Goal: Task Accomplishment & Management: Use online tool/utility

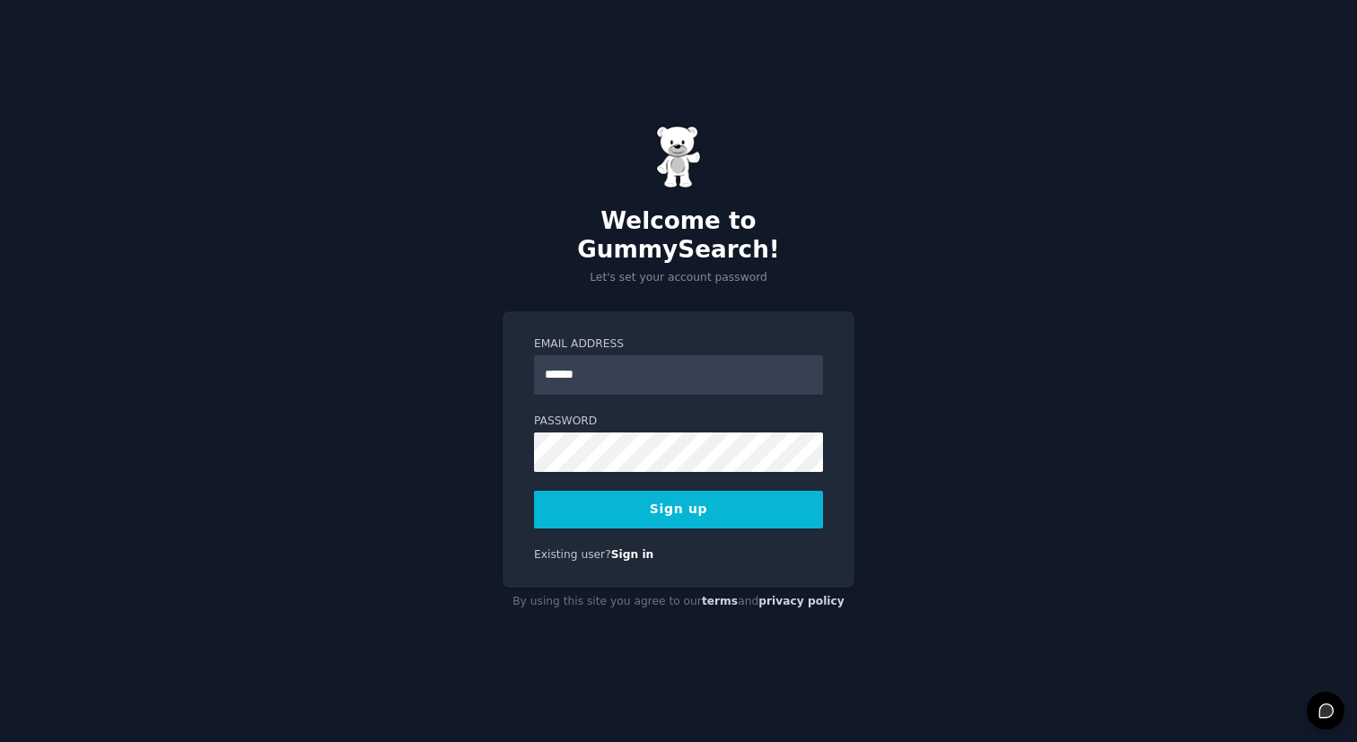
type input "**********"
click at [668, 498] on button "Sign up" at bounding box center [678, 510] width 289 height 38
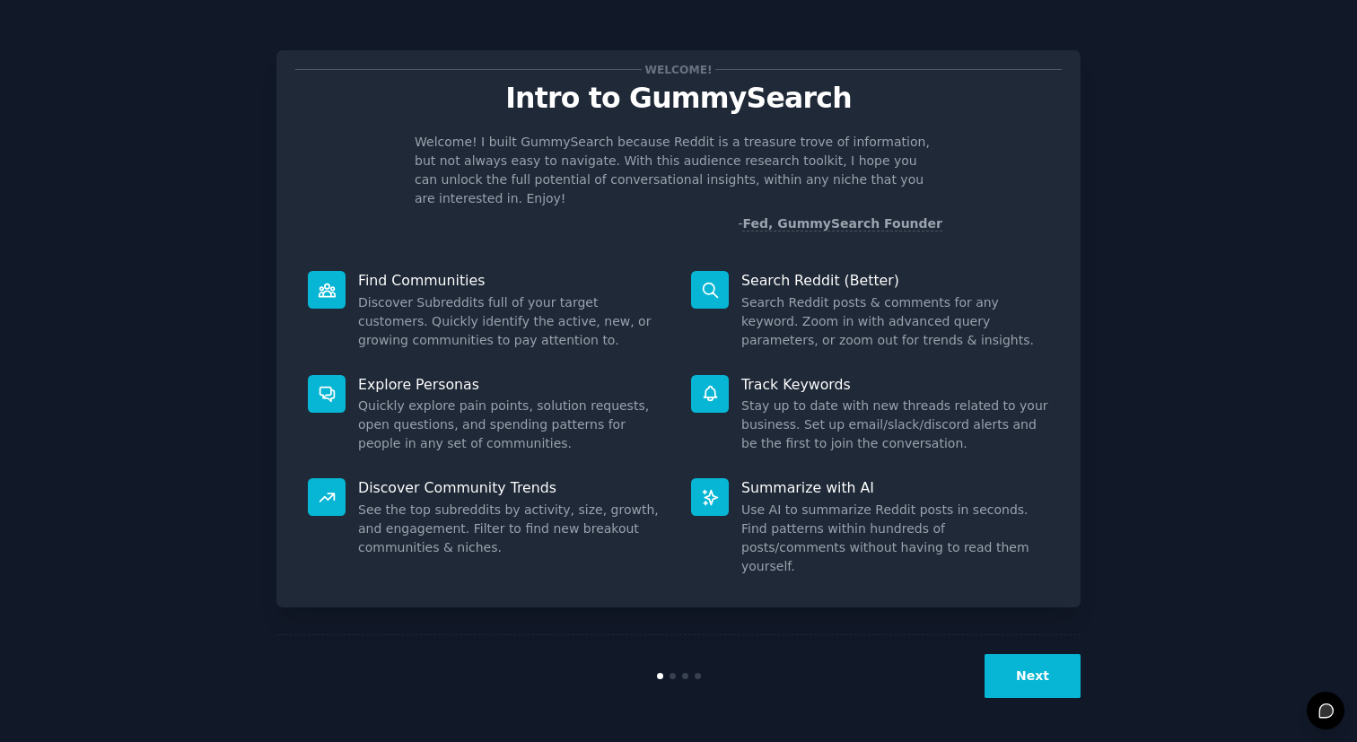
click at [1032, 676] on button "Next" at bounding box center [1033, 676] width 96 height 44
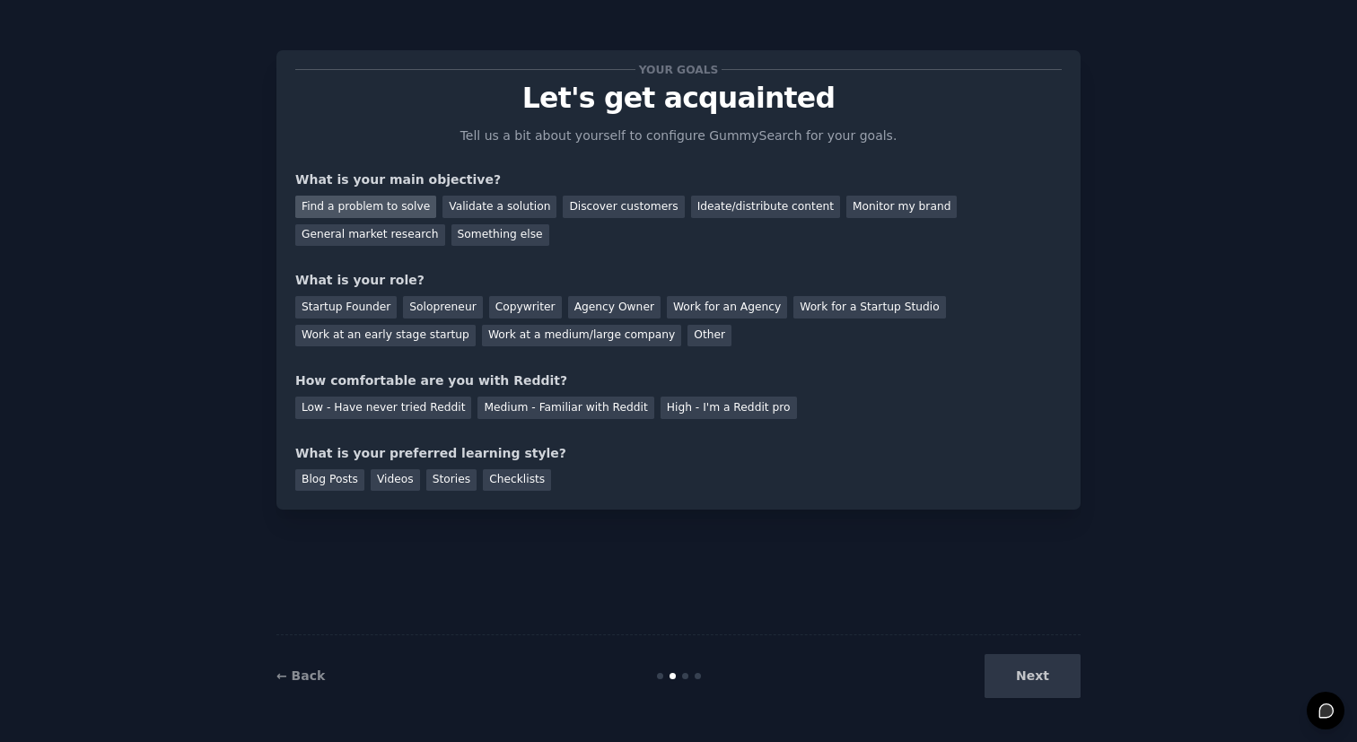
click at [378, 212] on div "Find a problem to solve" at bounding box center [365, 207] width 141 height 22
click at [606, 205] on div "Discover customers" at bounding box center [623, 207] width 121 height 22
click at [423, 312] on div "Solopreneur" at bounding box center [442, 307] width 79 height 22
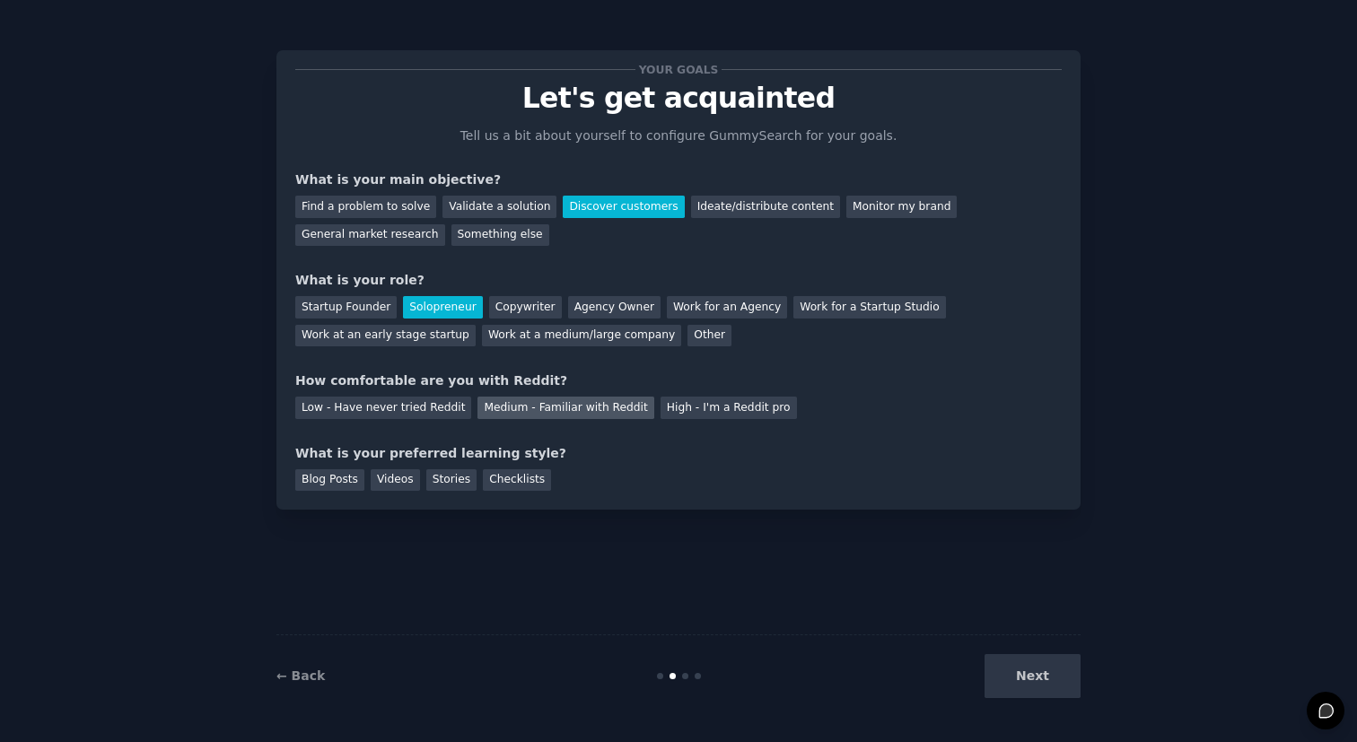
click at [554, 415] on div "Medium - Familiar with Reddit" at bounding box center [566, 408] width 176 height 22
click at [504, 478] on div "Checklists" at bounding box center [517, 481] width 68 height 22
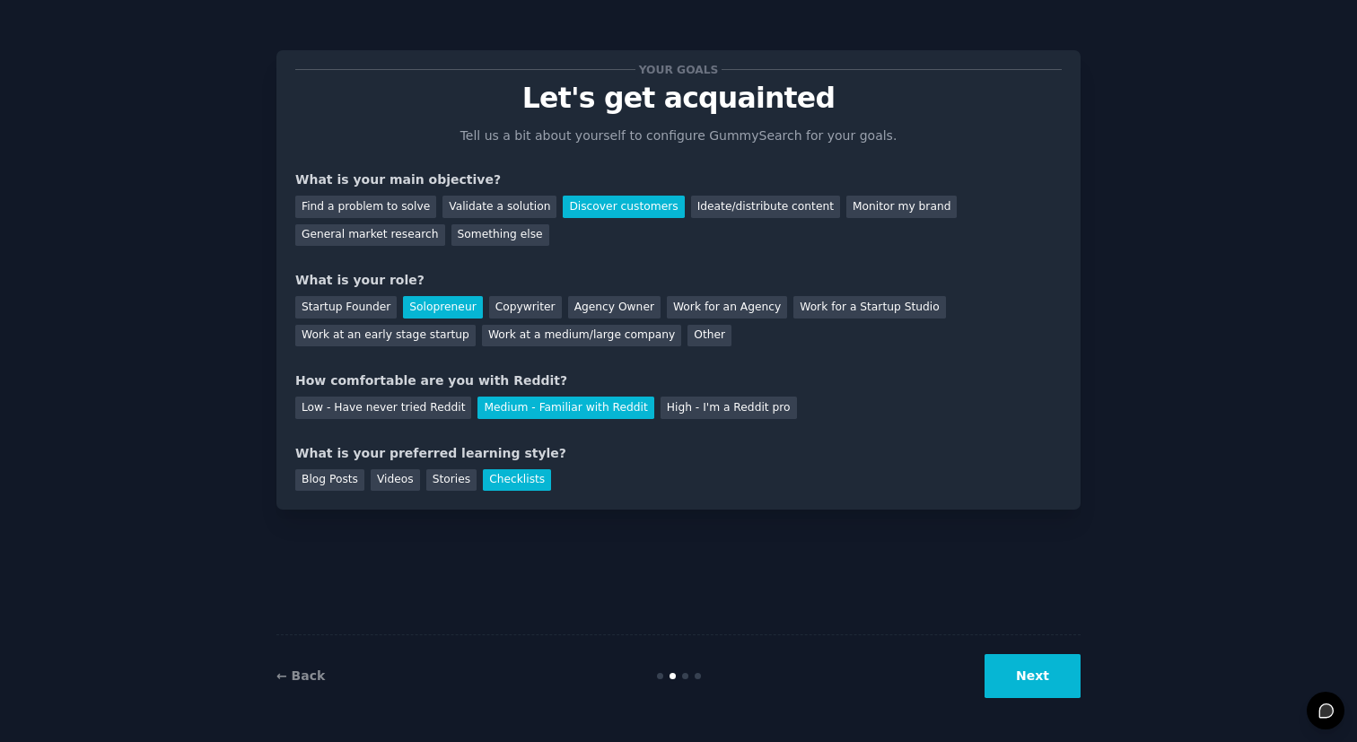
click at [1034, 668] on button "Next" at bounding box center [1033, 676] width 96 height 44
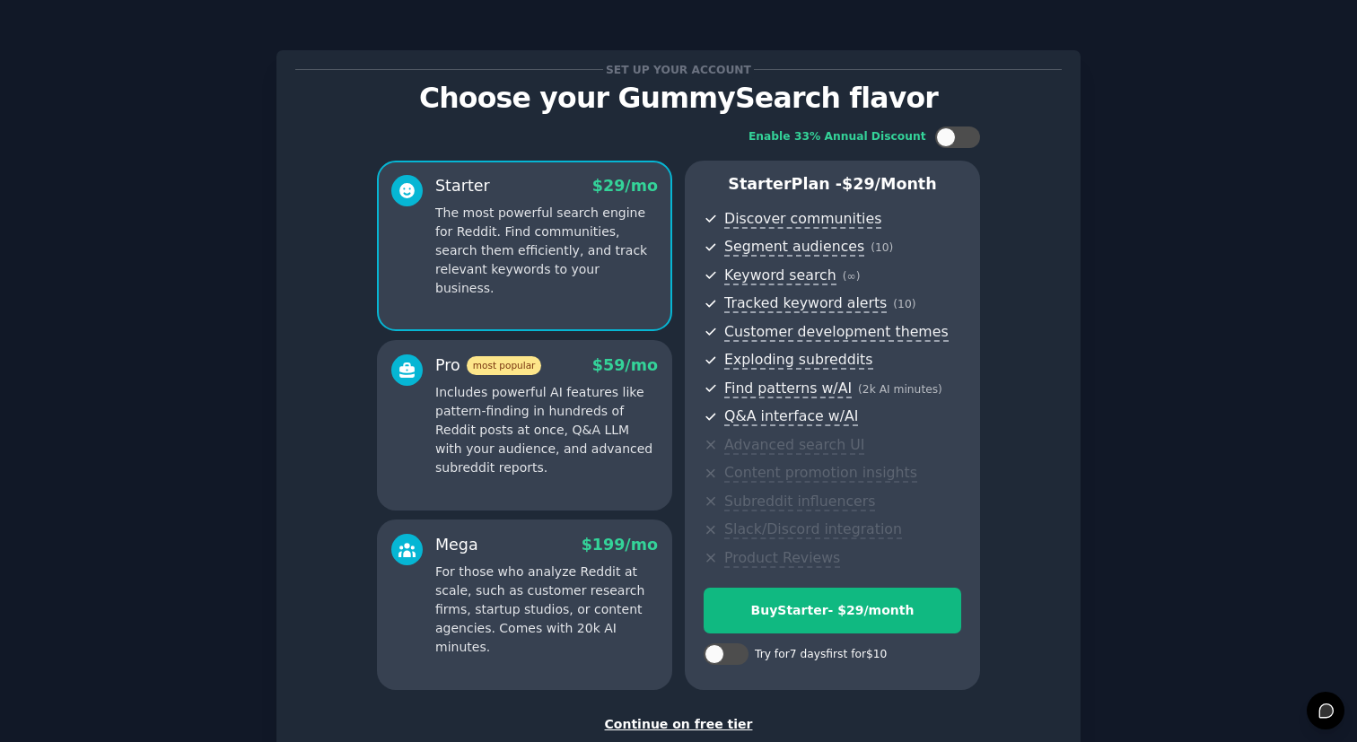
click at [637, 465] on p "Includes powerful AI features like pattern-finding in hundreds of Reddit posts …" at bounding box center [546, 430] width 223 height 94
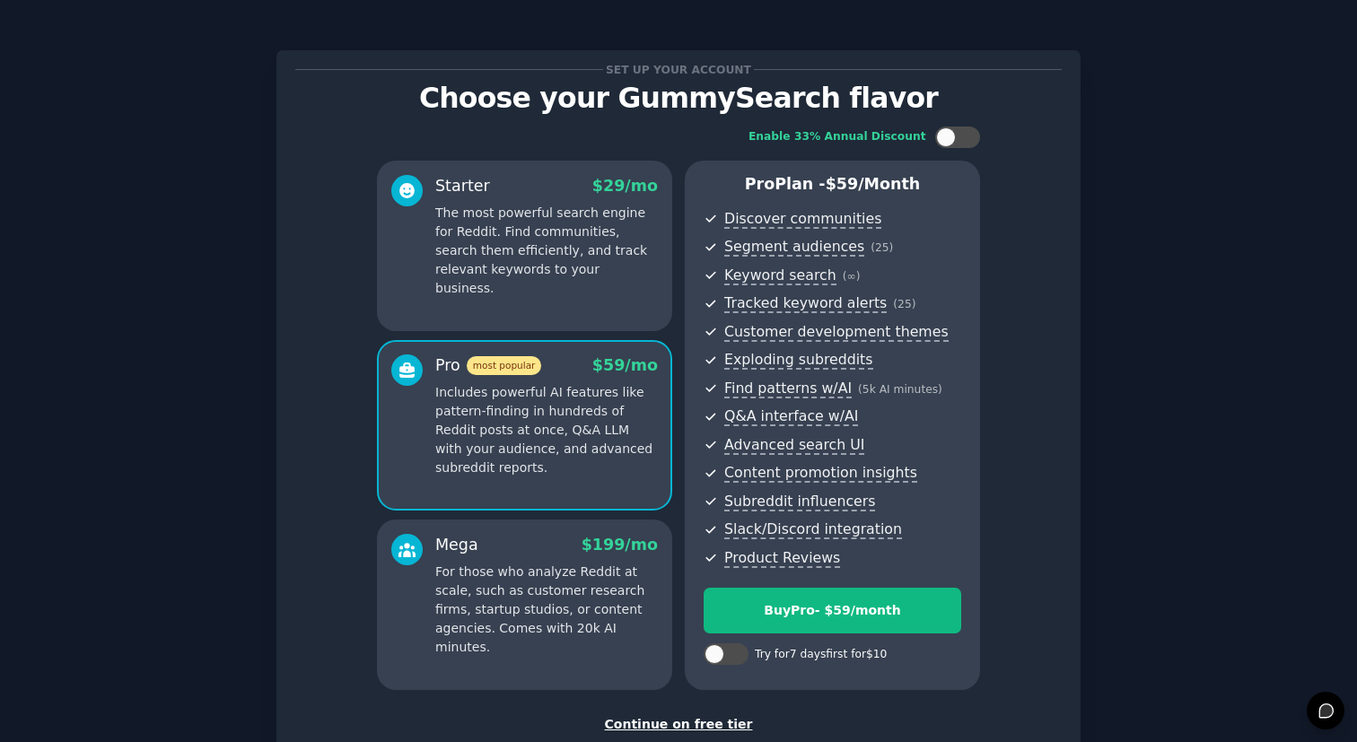
click at [646, 606] on p "For those who analyze Reddit at scale, such as customer research firms, startup…" at bounding box center [546, 610] width 223 height 94
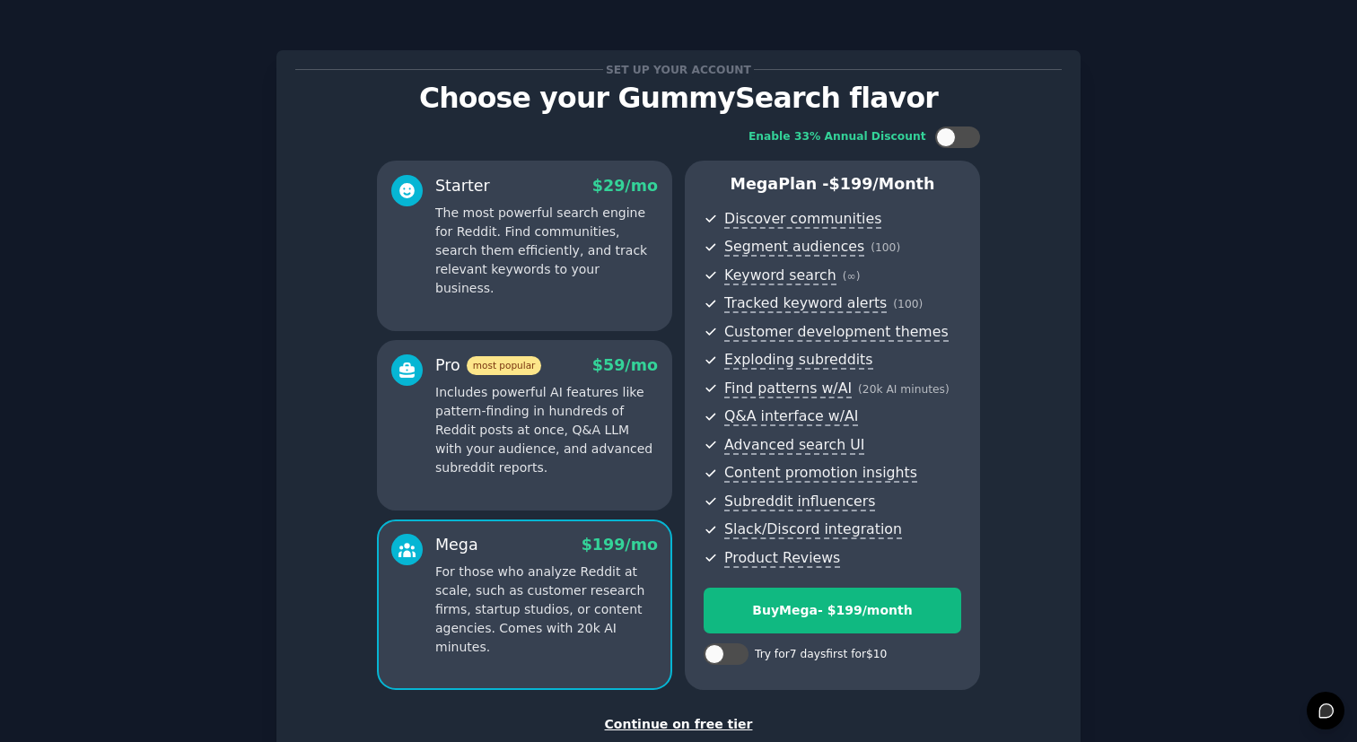
click at [645, 479] on div "Pro most popular $ 59 /mo Includes powerful AI features like pattern-finding in…" at bounding box center [524, 425] width 295 height 171
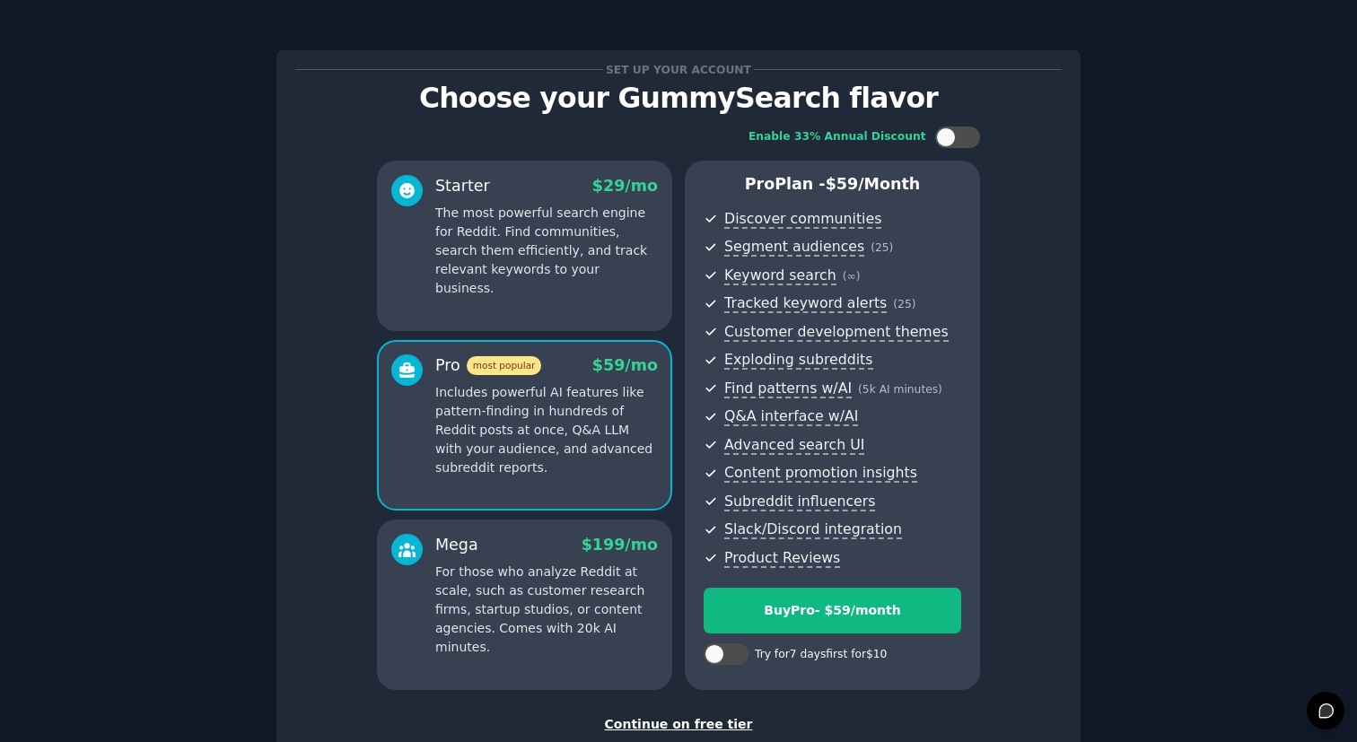
click at [635, 282] on div "Starter $ 29 /mo The most powerful search engine for Reddit. Find communities, …" at bounding box center [524, 246] width 295 height 171
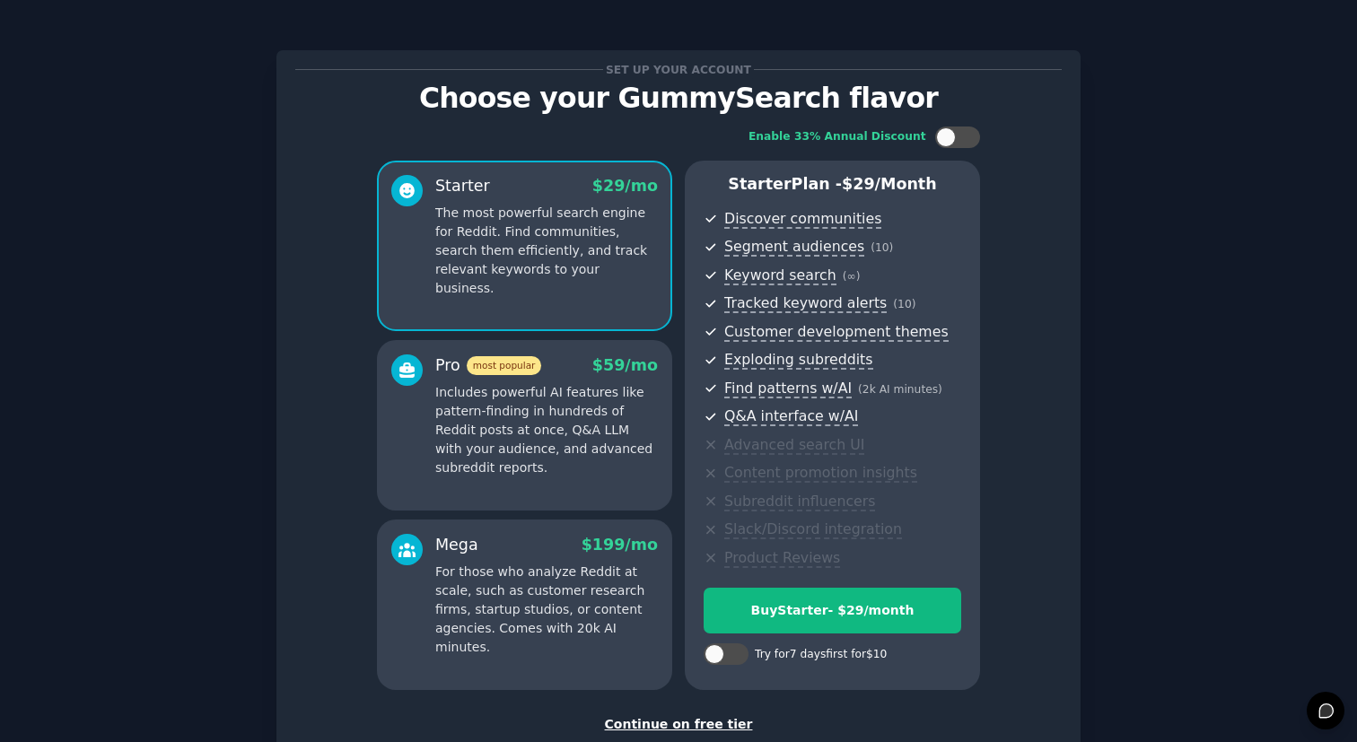
click at [701, 723] on div "Continue on free tier" at bounding box center [678, 725] width 767 height 19
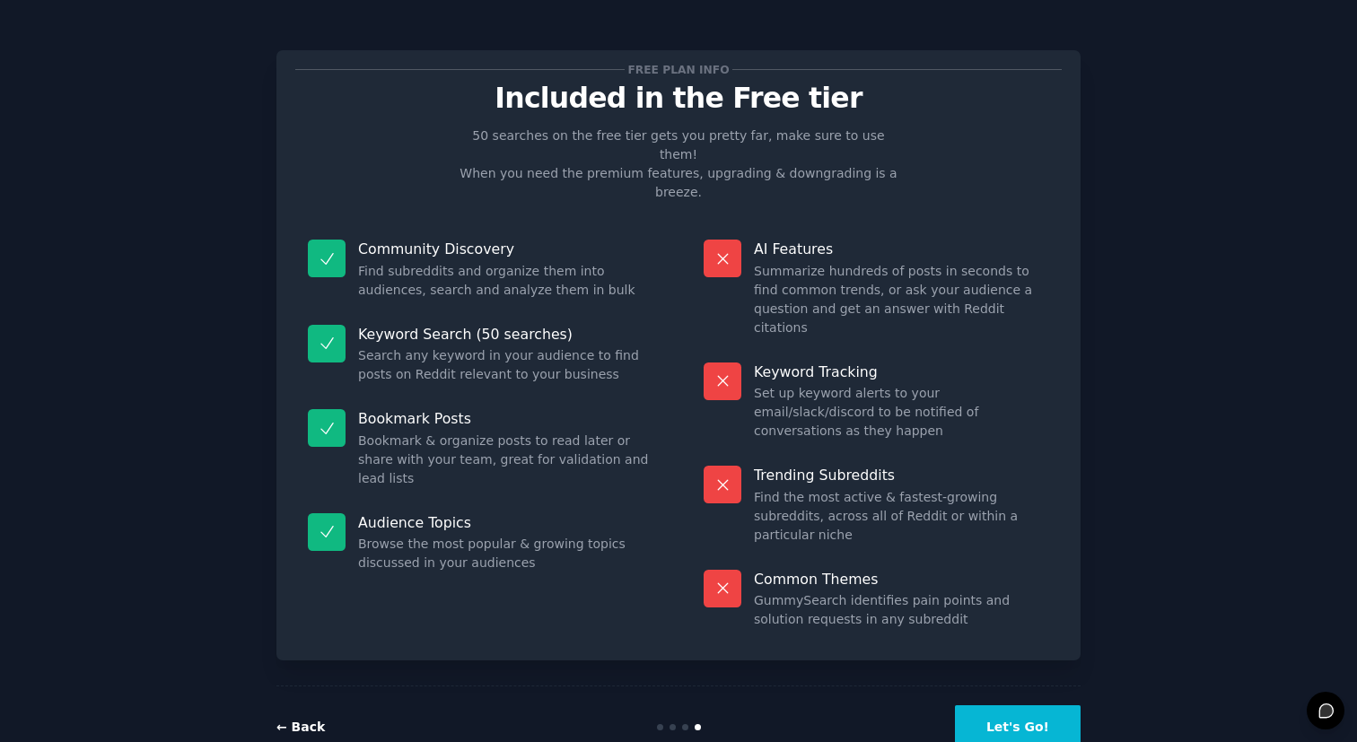
click at [307, 720] on link "← Back" at bounding box center [301, 727] width 48 height 14
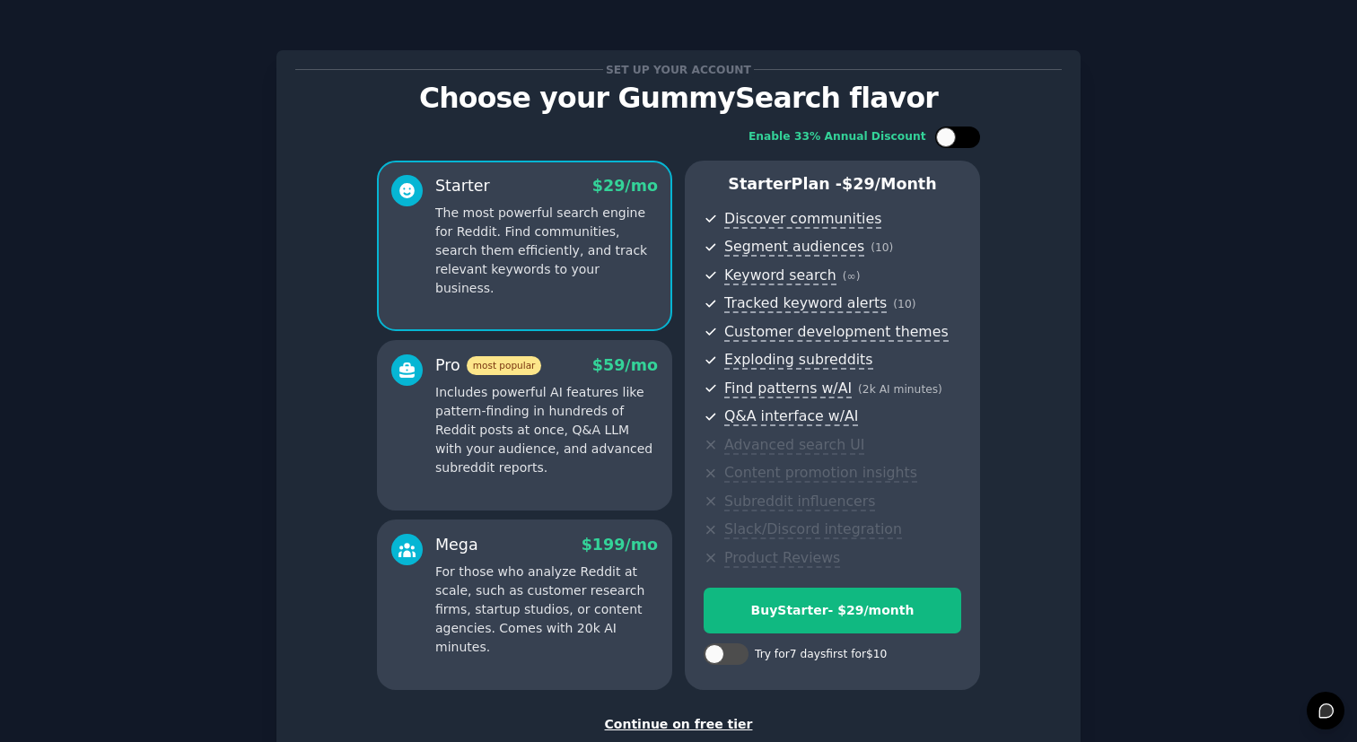
click at [945, 136] on div at bounding box center [946, 137] width 20 height 20
click at [963, 136] on div at bounding box center [970, 137] width 20 height 20
click at [949, 142] on div at bounding box center [946, 137] width 20 height 20
click at [964, 141] on div at bounding box center [970, 137] width 20 height 20
checkbox input "false"
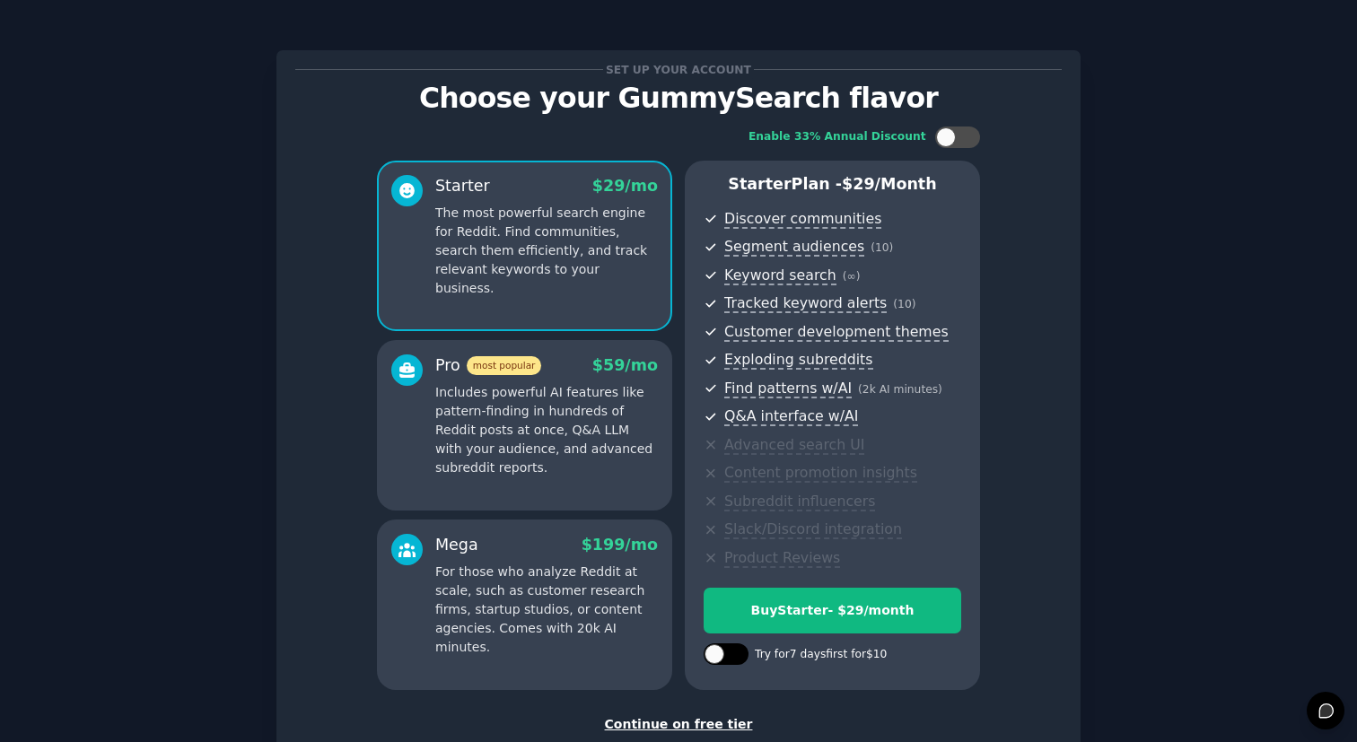
click at [731, 657] on div at bounding box center [735, 654] width 9 height 9
checkbox input "true"
click at [942, 143] on div at bounding box center [946, 137] width 20 height 20
click at [947, 141] on icon at bounding box center [948, 138] width 10 height 10
checkbox input "false"
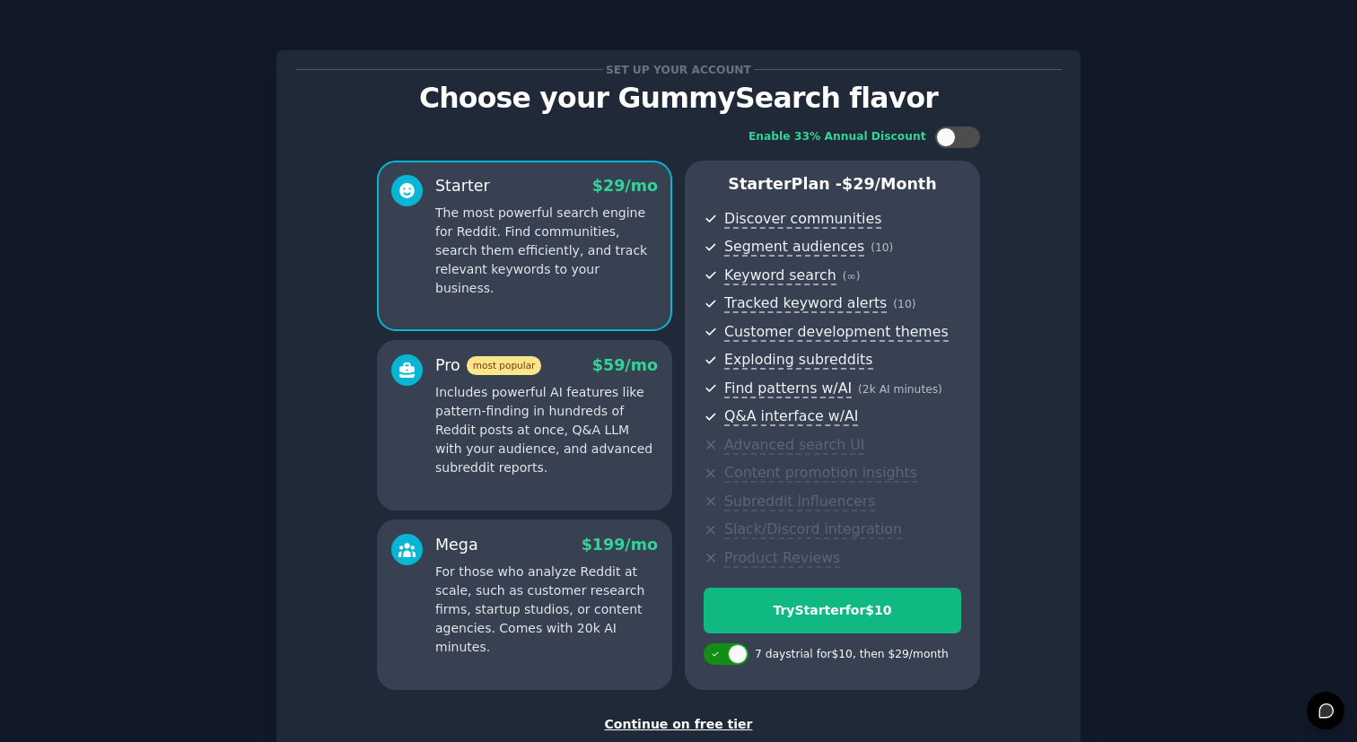
click at [728, 655] on div at bounding box center [738, 655] width 20 height 20
checkbox input "false"
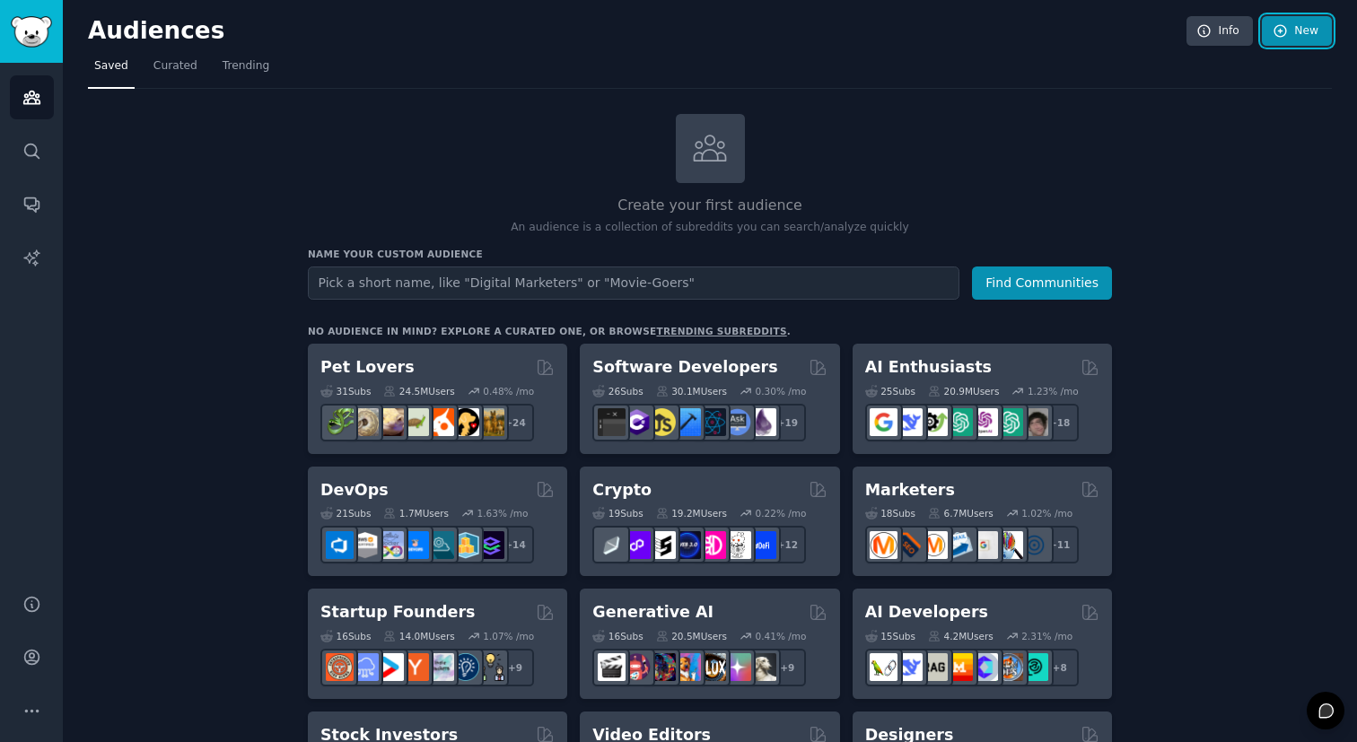
click at [1273, 32] on icon at bounding box center [1281, 31] width 16 height 16
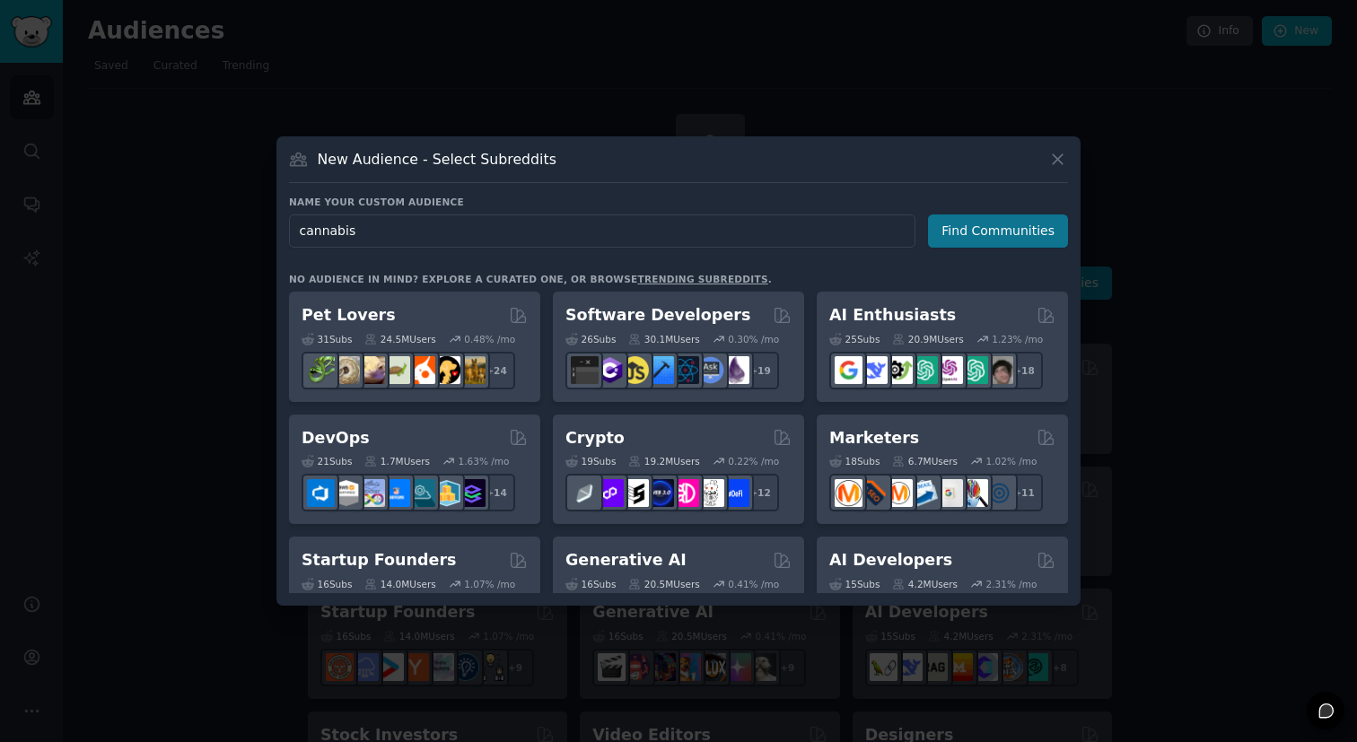
type input "cannabis"
click at [1011, 233] on button "Find Communities" at bounding box center [998, 231] width 140 height 33
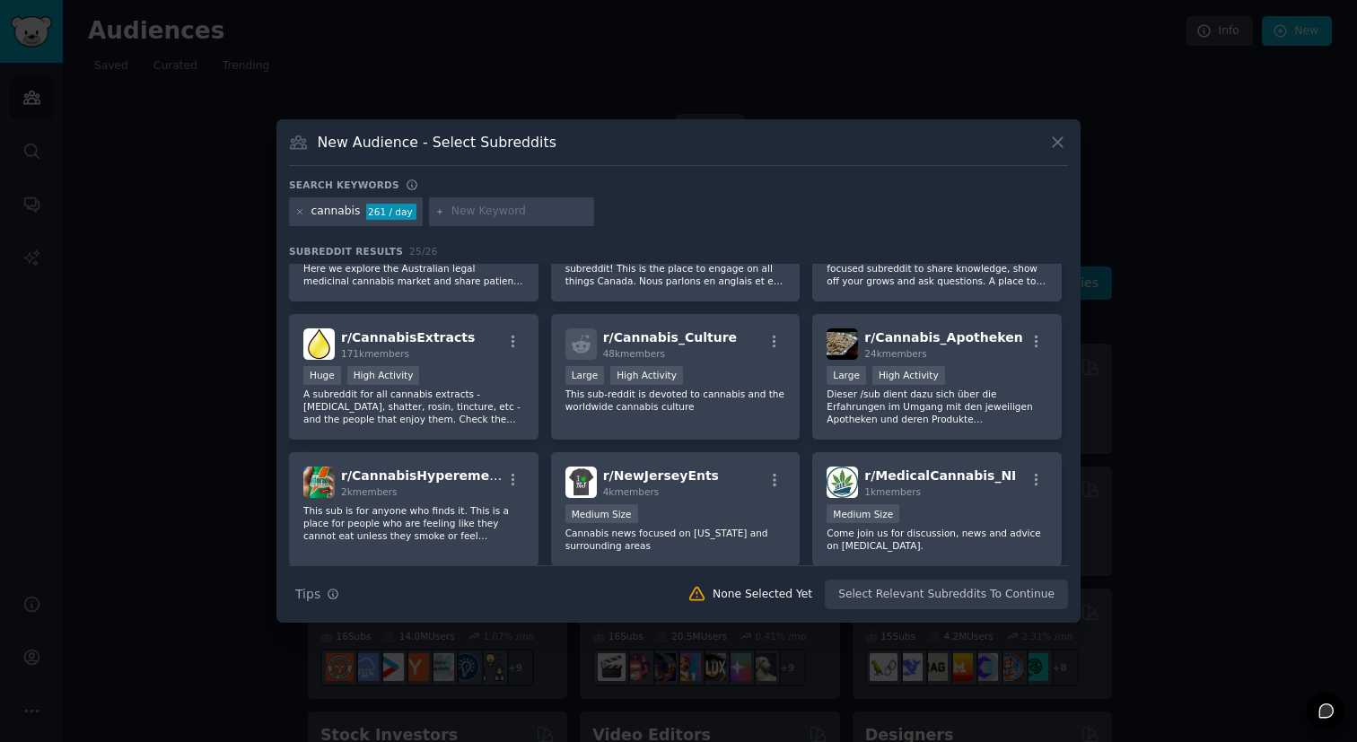
scroll to position [229, 0]
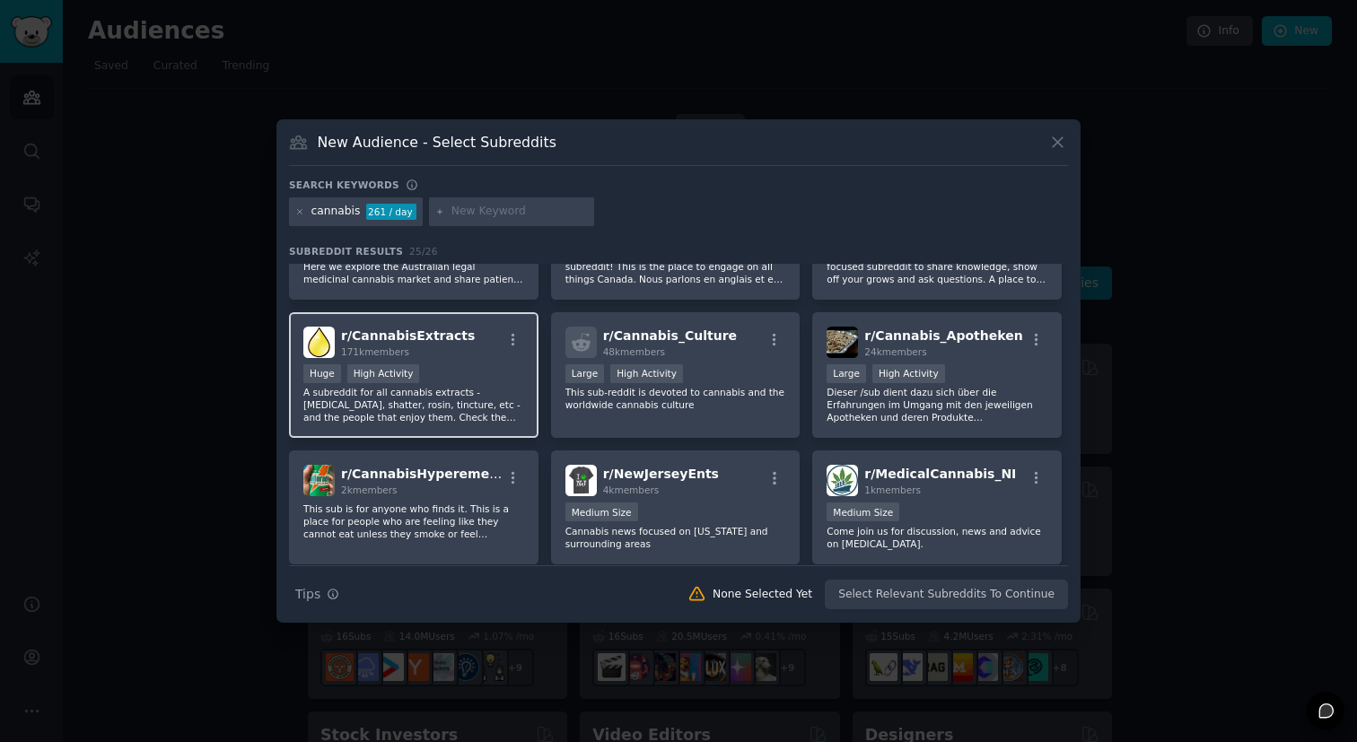
click at [461, 414] on p "A subreddit for all cannabis extracts - [MEDICAL_DATA], shatter, rosin, tinctur…" at bounding box center [413, 405] width 221 height 38
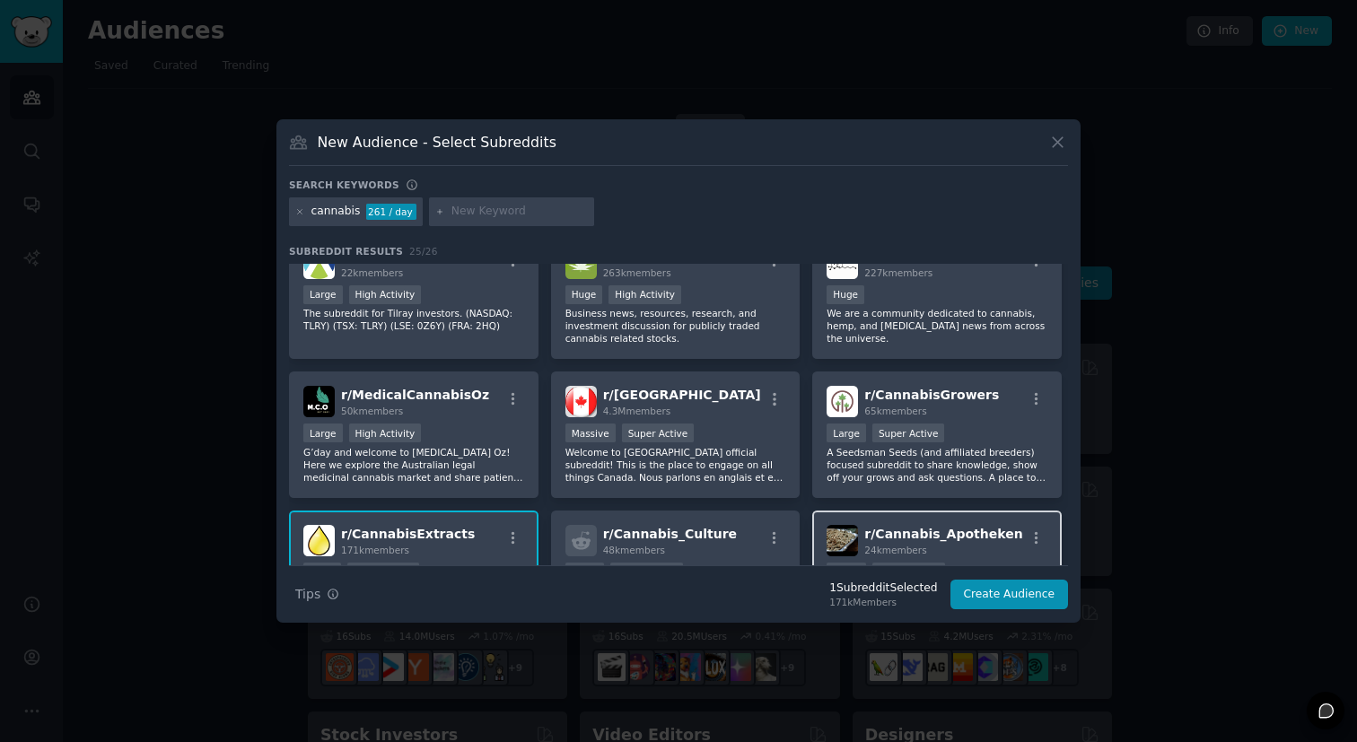
scroll to position [0, 0]
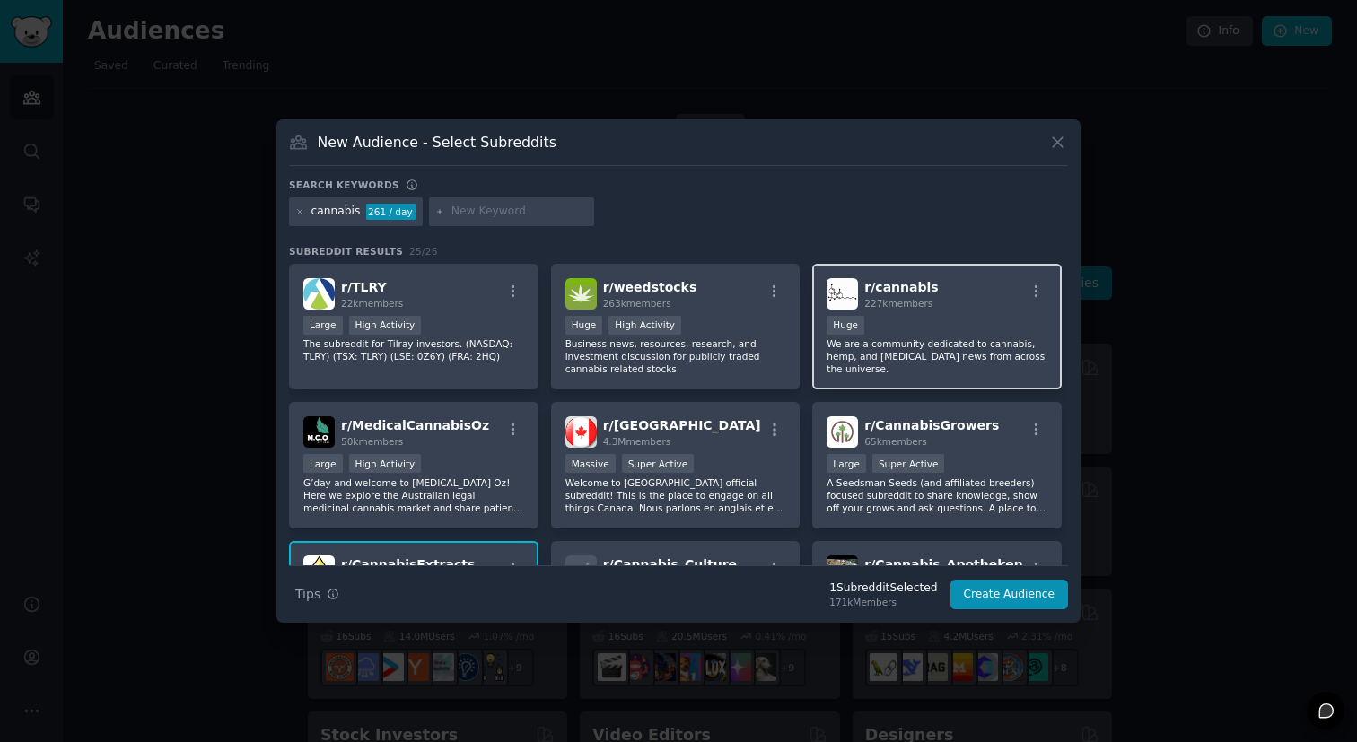
click at [914, 356] on p "We are a community dedicated to cannabis, hemp, and [MEDICAL_DATA] news from ac…" at bounding box center [937, 357] width 221 height 38
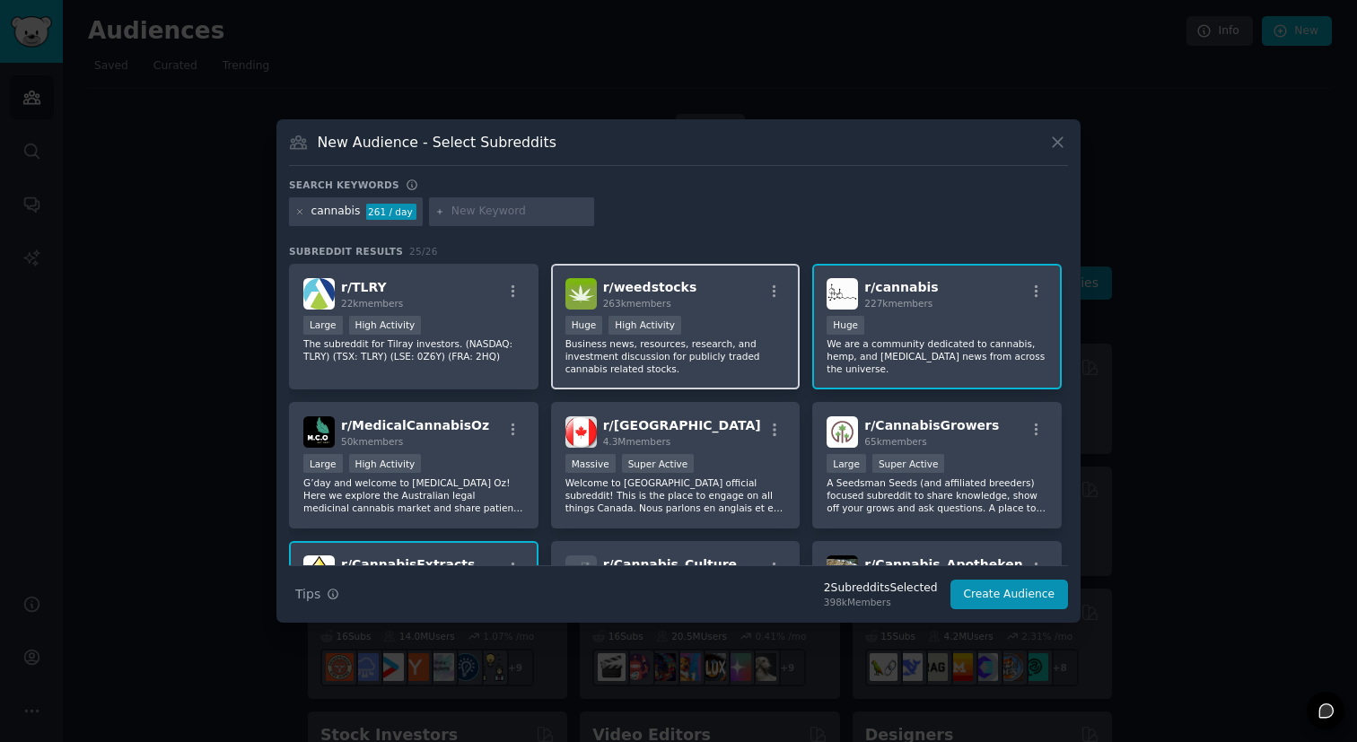
click at [733, 367] on p "Business news, resources, research, and investment discussion for publicly trad…" at bounding box center [676, 357] width 221 height 38
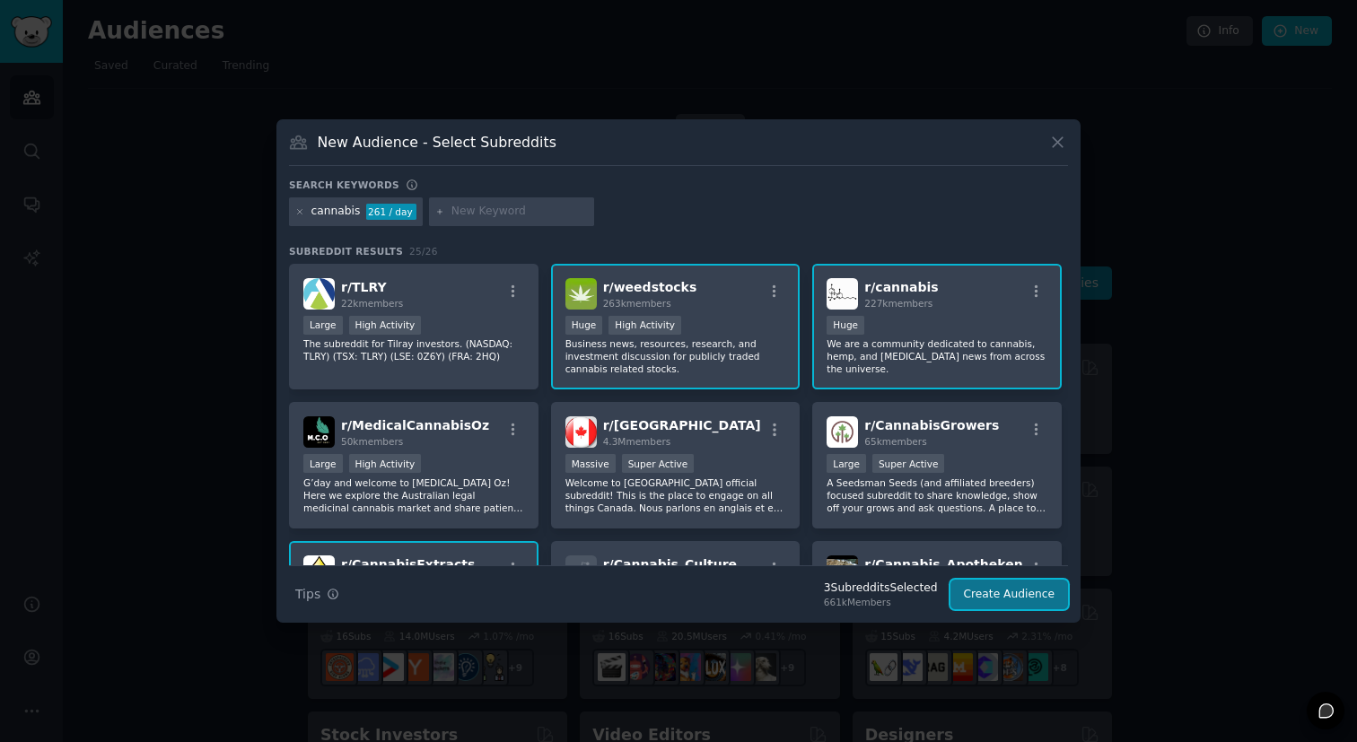
click at [1012, 598] on button "Create Audience" at bounding box center [1010, 595] width 119 height 31
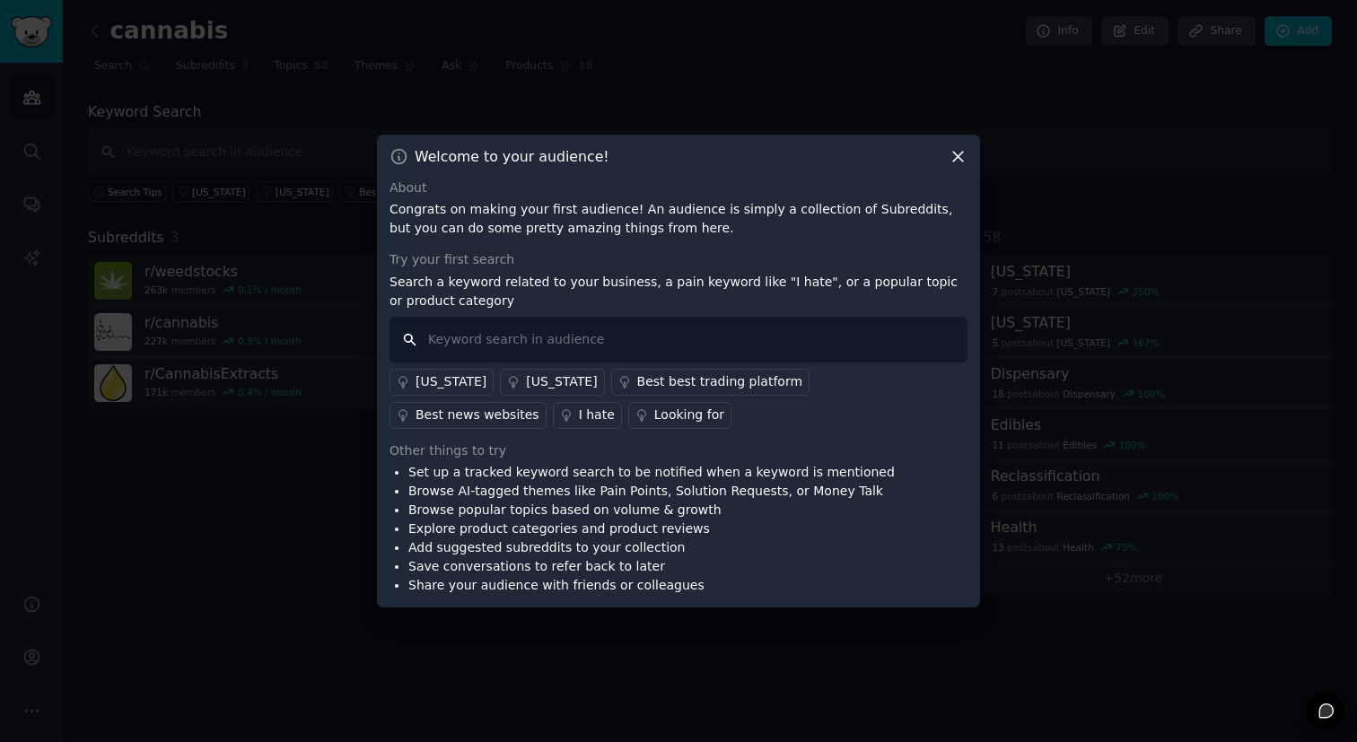
click at [553, 336] on input "text" at bounding box center [679, 340] width 578 height 46
type input "vapesafer"
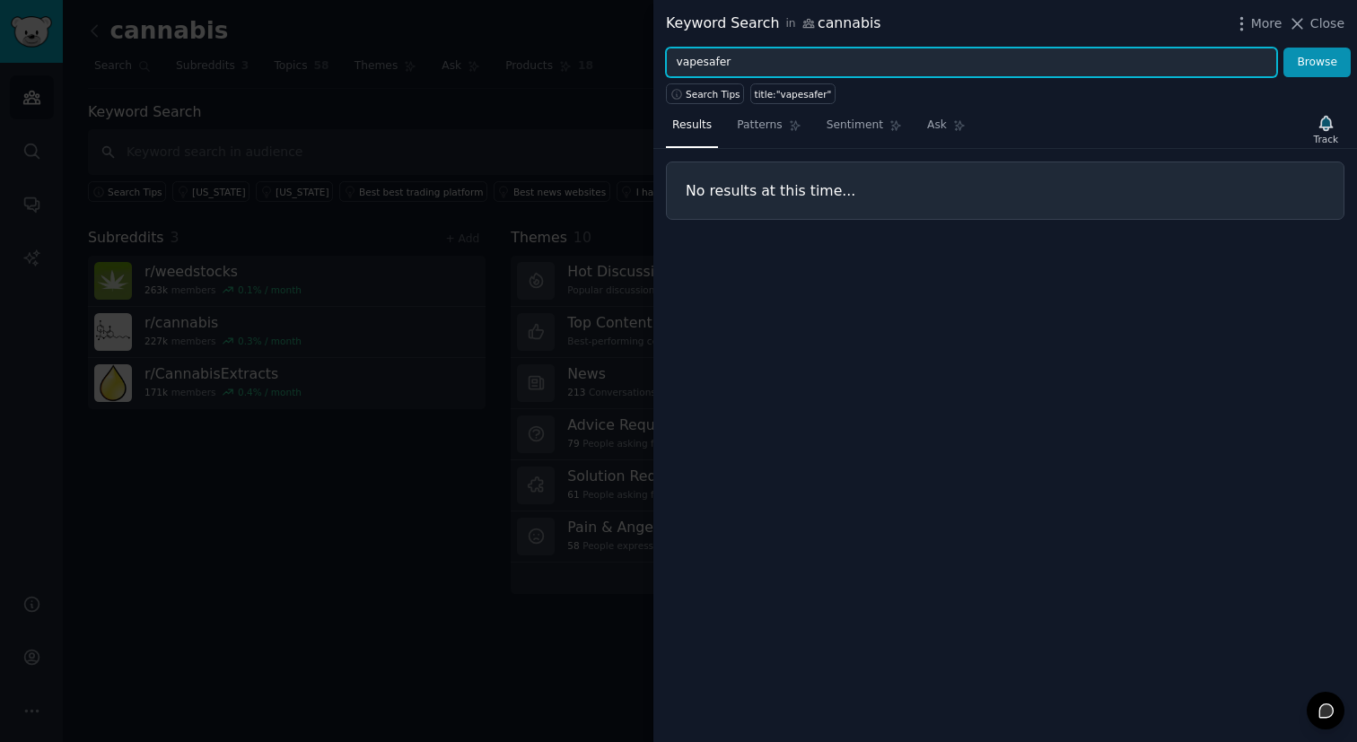
click at [845, 66] on input "vapesafer" at bounding box center [971, 63] width 611 height 31
type input "vape"
click at [1284, 48] on button "Browse" at bounding box center [1317, 63] width 67 height 31
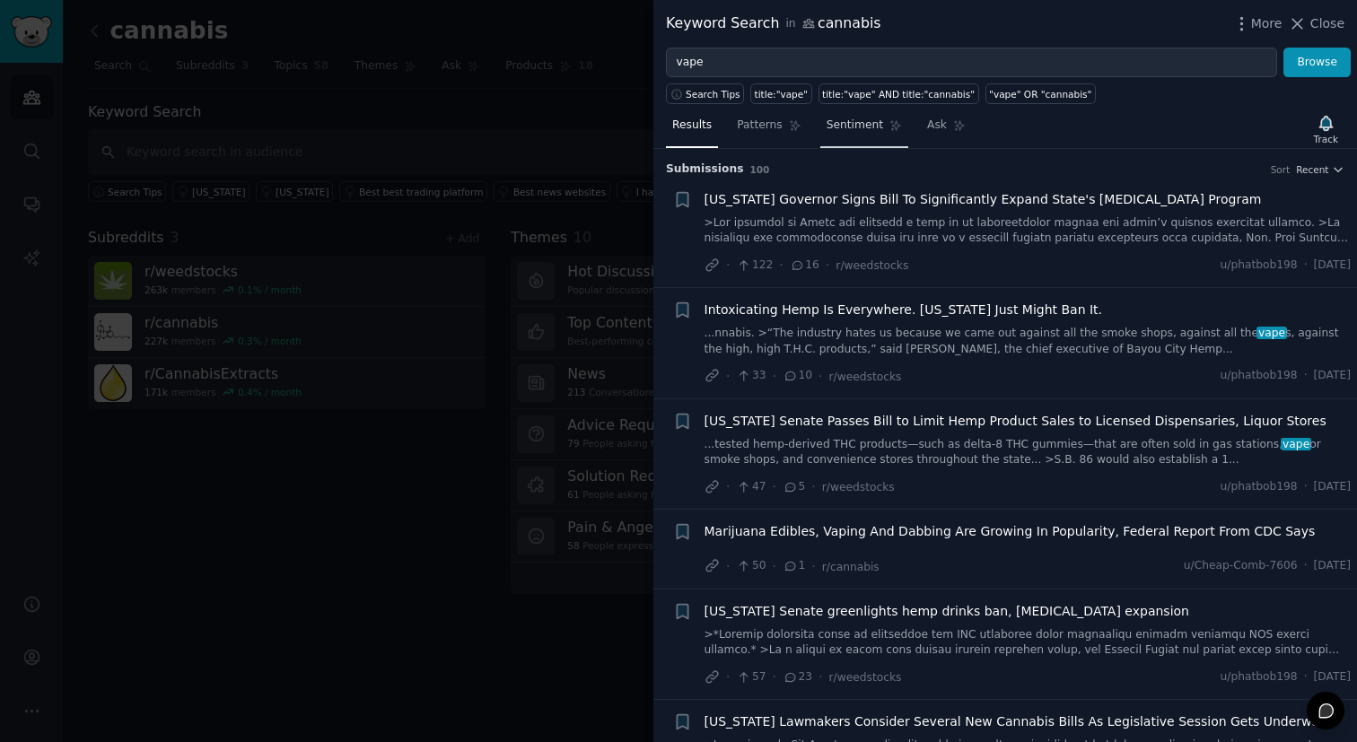
click at [844, 118] on span "Sentiment" at bounding box center [855, 126] width 57 height 16
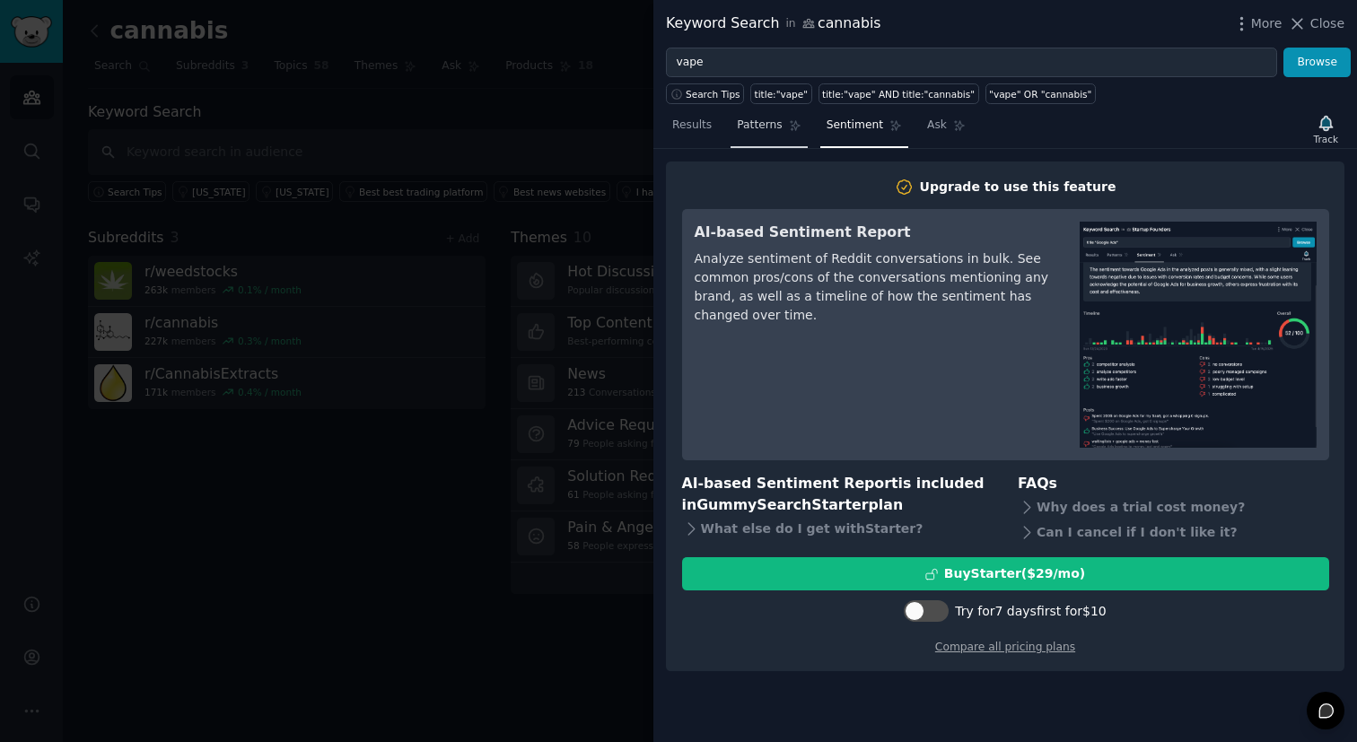
click at [768, 128] on span "Patterns" at bounding box center [759, 126] width 45 height 16
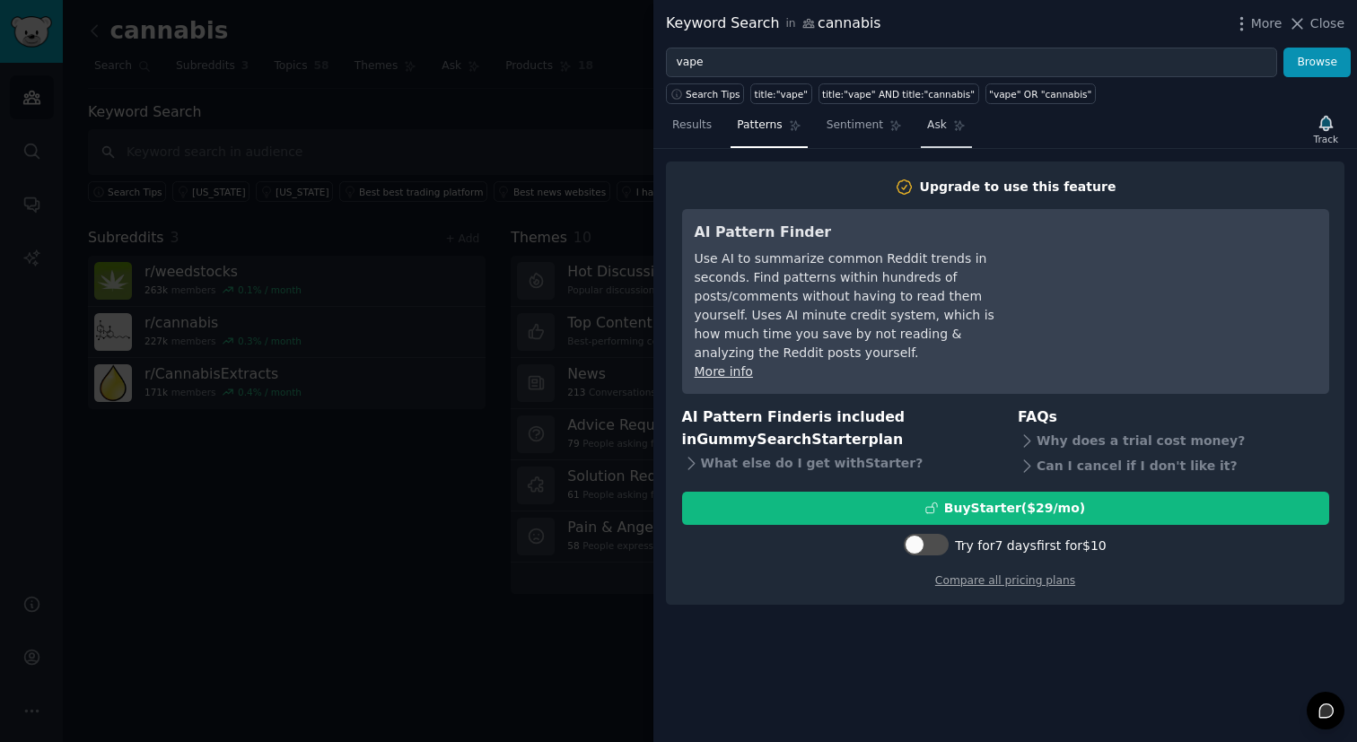
click at [927, 122] on span "Ask" at bounding box center [937, 126] width 20 height 16
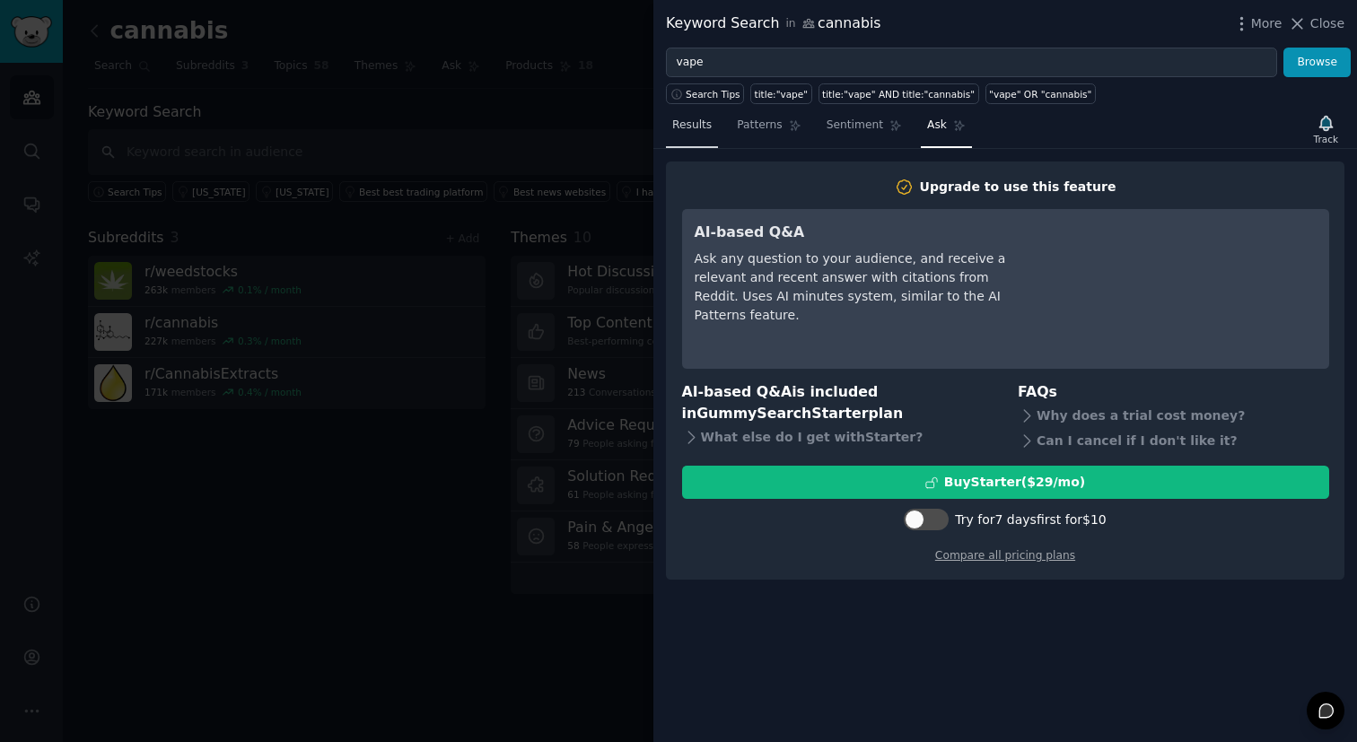
click at [689, 131] on span "Results" at bounding box center [692, 126] width 40 height 16
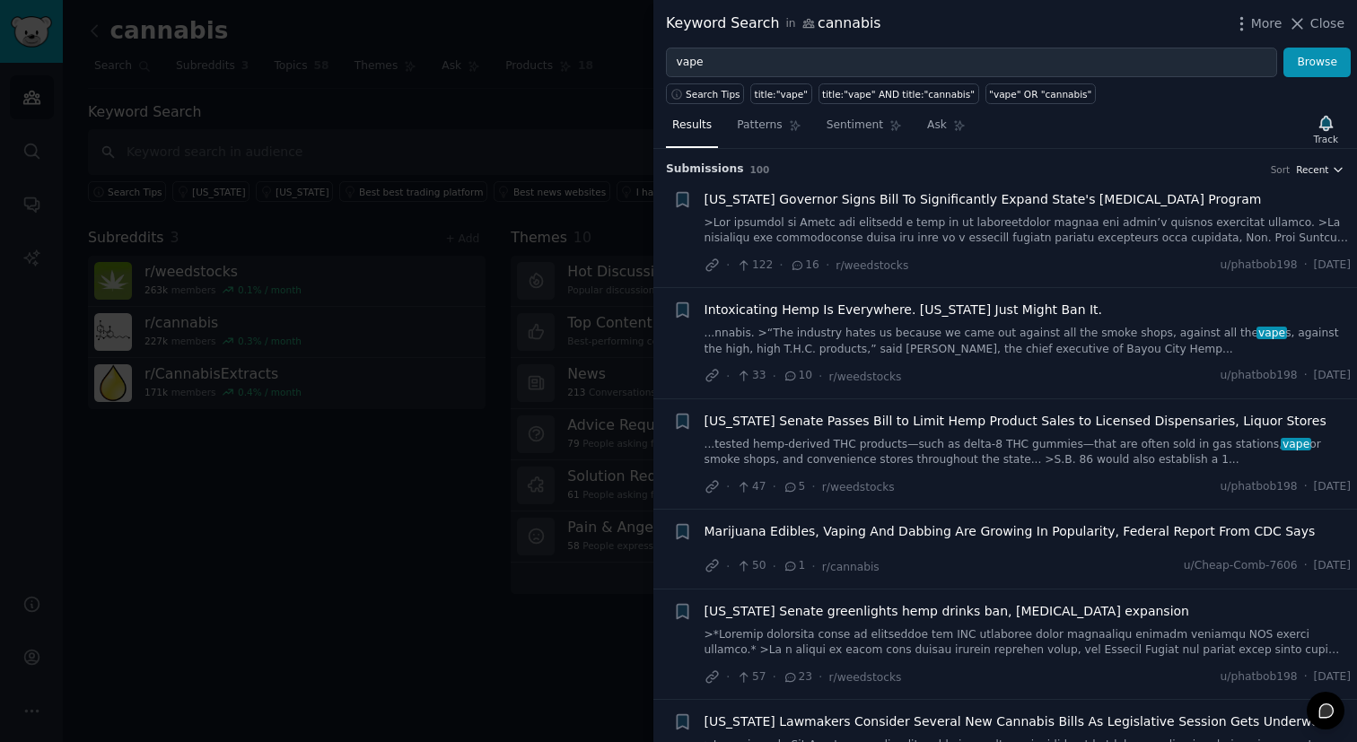
click at [1332, 169] on icon "button" at bounding box center [1338, 169] width 13 height 13
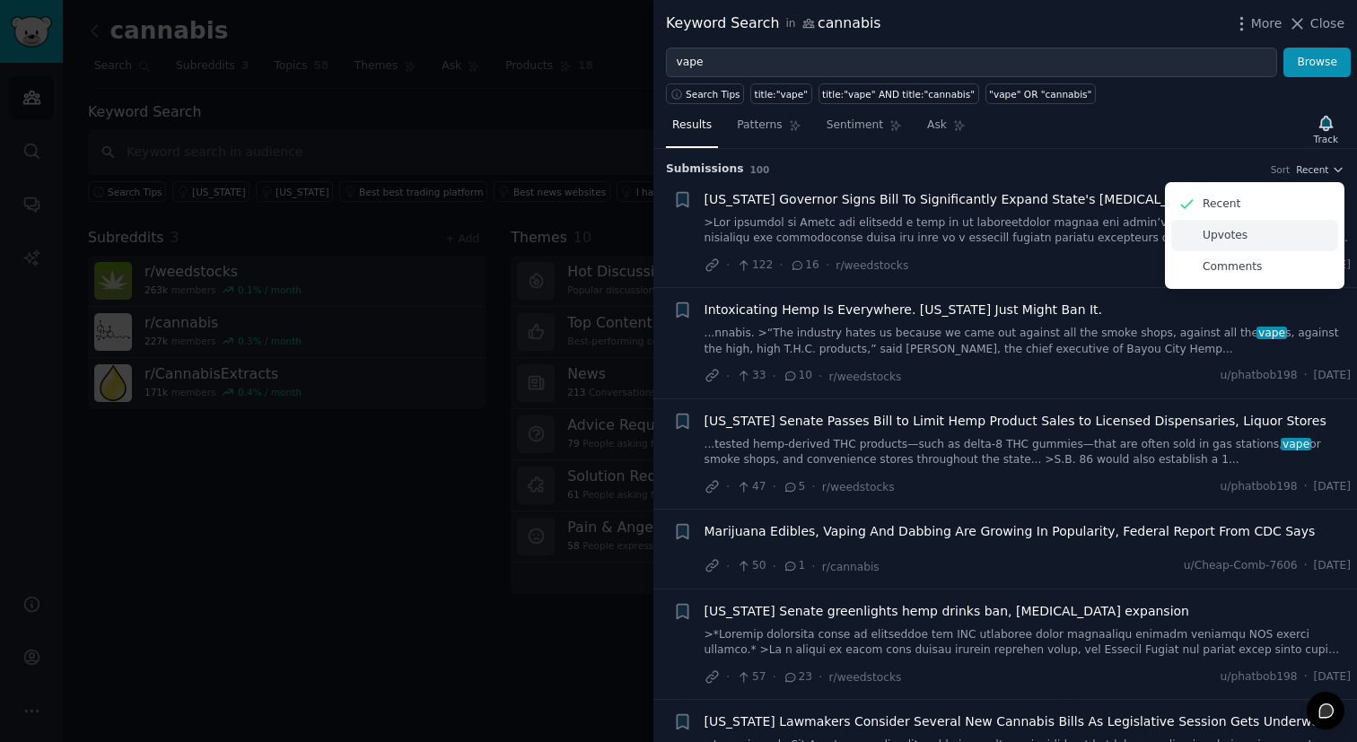
click at [1234, 234] on p "Upvotes" at bounding box center [1225, 236] width 45 height 16
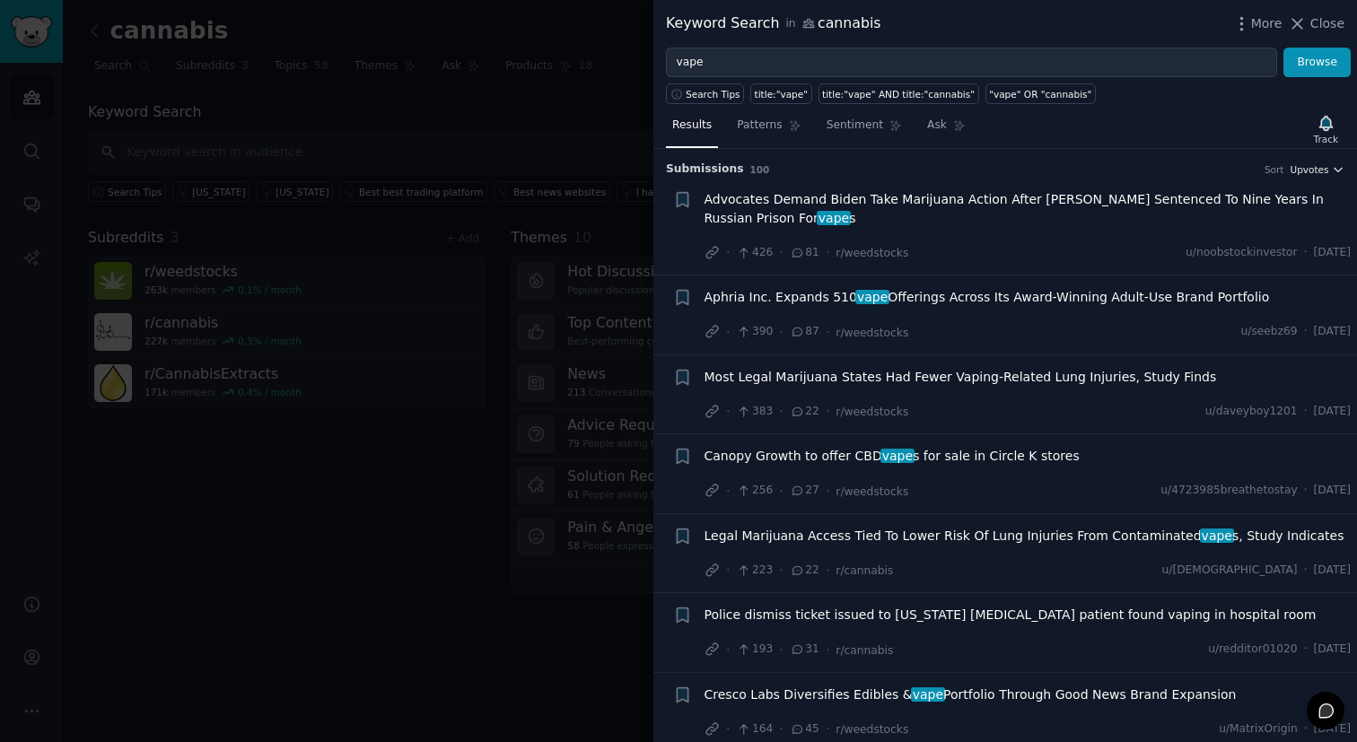
click at [1334, 169] on icon "button" at bounding box center [1338, 169] width 13 height 13
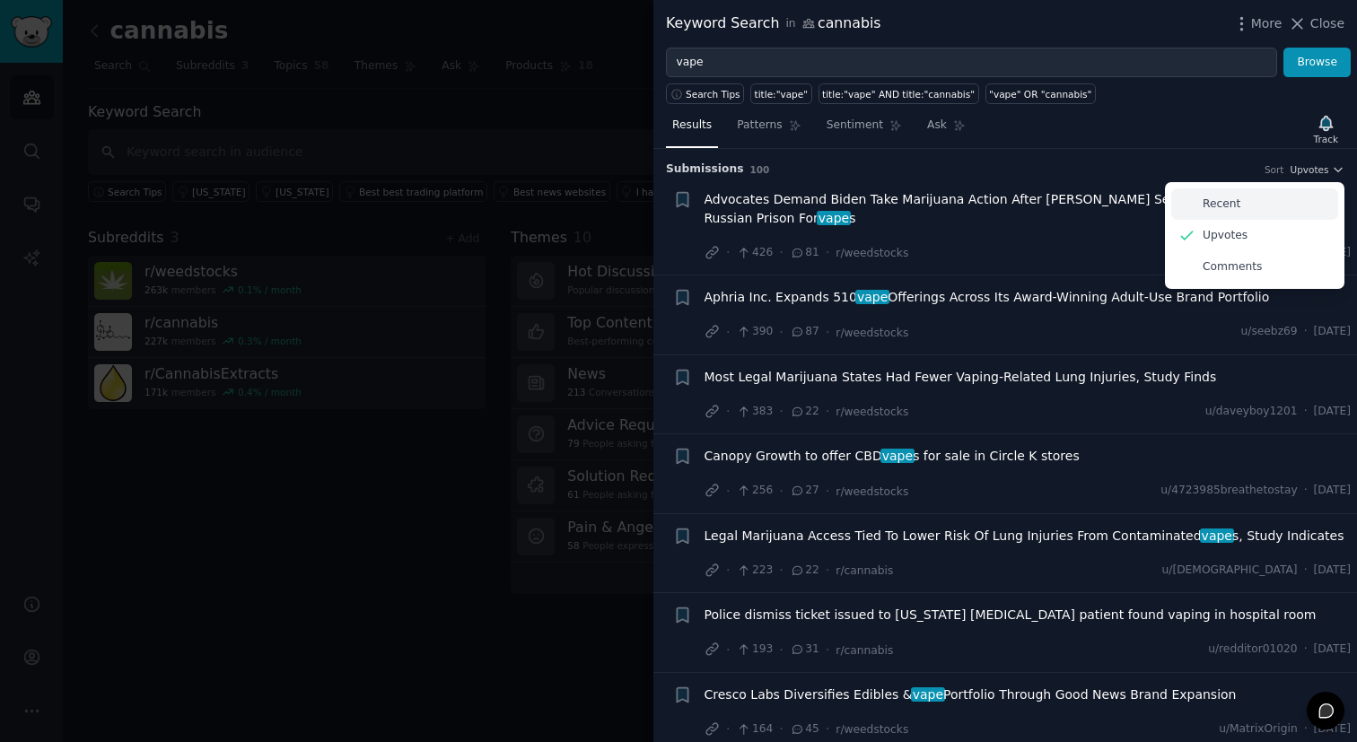
click at [1262, 215] on div "Recent" at bounding box center [1255, 204] width 167 height 31
